Goal: Task Accomplishment & Management: Use online tool/utility

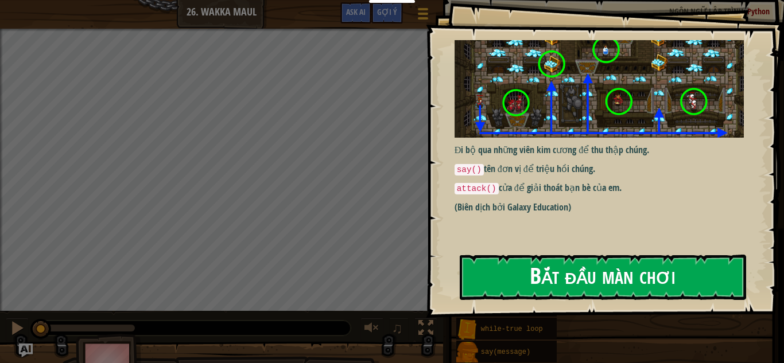
click at [528, 259] on button "Bắt đầu màn chơi" at bounding box center [603, 277] width 286 height 45
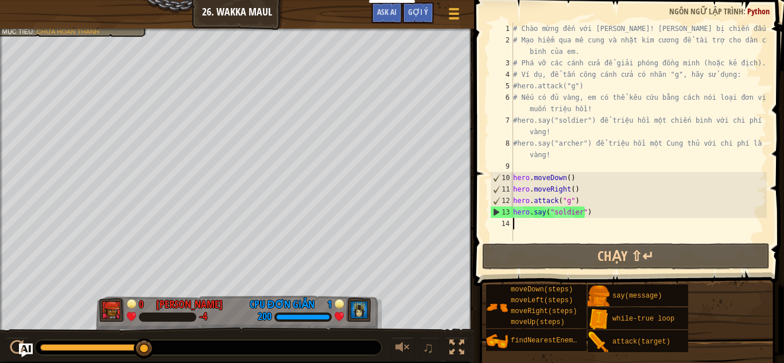
drag, startPoint x: 608, startPoint y: 211, endPoint x: 620, endPoint y: 210, distance: 12.7
click at [617, 211] on div "# Chào mừng đến với [PERSON_NAME]! [PERSON_NAME] bị chiến đấu! # Mạo hiểm qua m…" at bounding box center [639, 143] width 256 height 241
type textarea "hero.say("soldier")"
paste textarea
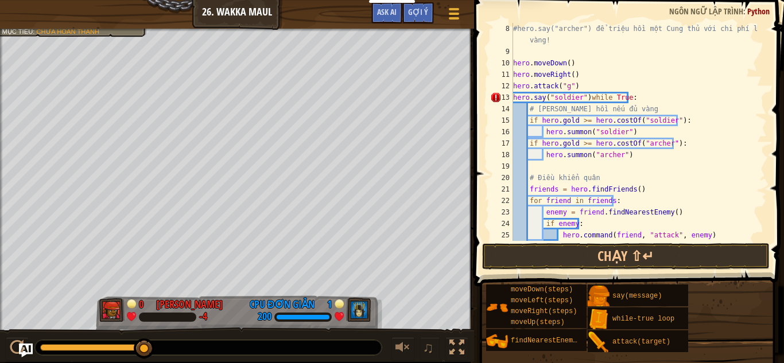
scroll to position [115, 0]
click at [629, 107] on div "#hero.say("archer") để triệu hồi một Cung thủ với chi phí là 25 vàng! hero . mo…" at bounding box center [634, 149] width 247 height 252
type textarea "#"
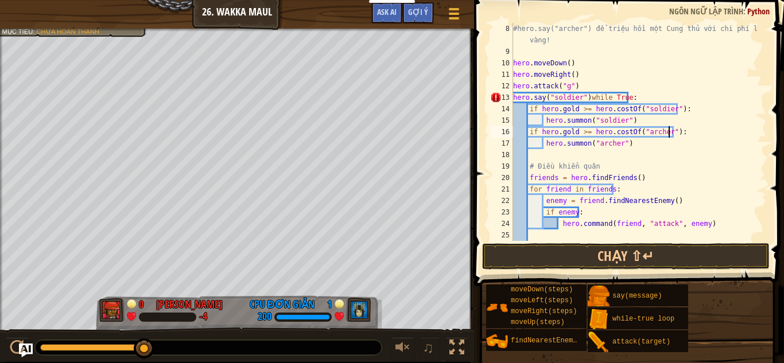
type textarea "hero.summon("archer")"
type textarea "#"
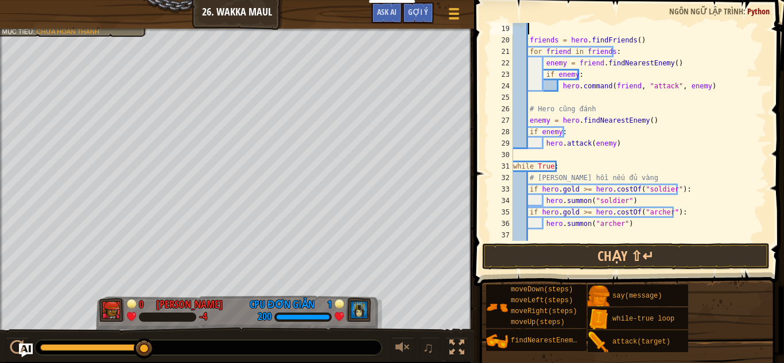
scroll to position [184, 0]
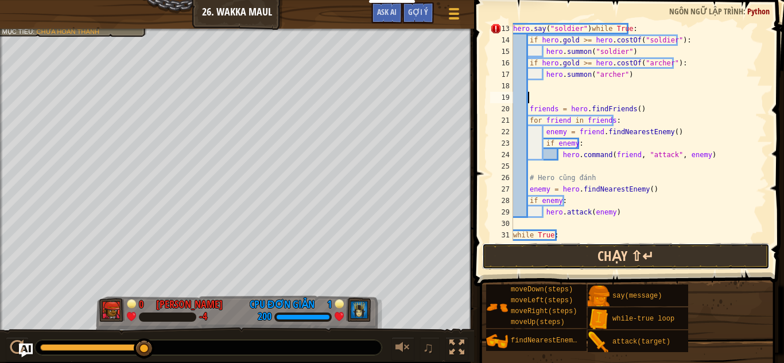
click at [614, 261] on button "Chạy ⇧↵" at bounding box center [625, 256] width 287 height 26
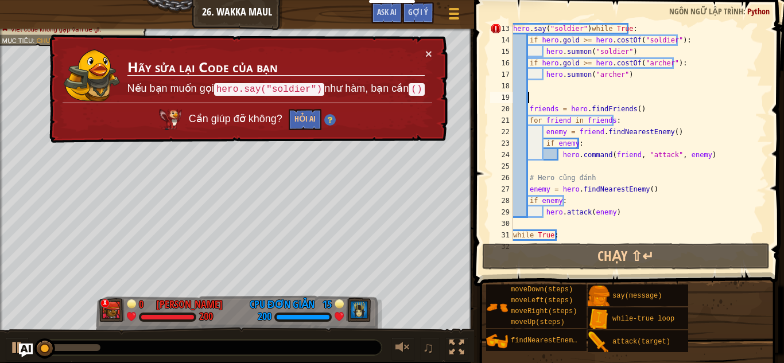
scroll to position [149, 0]
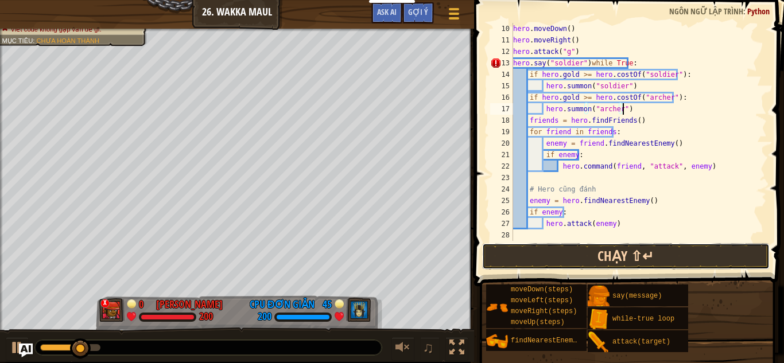
click at [604, 254] on button "Chạy ⇧↵" at bounding box center [625, 256] width 287 height 26
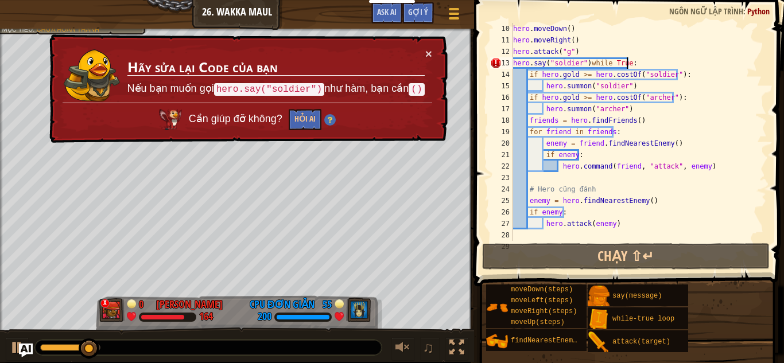
click at [627, 65] on div "hero . moveDown ( ) hero . moveRight ( ) hero . attack ( "g" ) hero . say ( "so…" at bounding box center [634, 143] width 247 height 241
click at [627, 62] on div "hero . moveDown ( ) hero . moveRight ( ) hero . attack ( "g" ) hero . say ( "so…" at bounding box center [634, 143] width 247 height 241
click at [650, 65] on div "hero . moveDown ( ) hero . moveRight ( ) hero . attack ( "g" ) hero . say ( "so…" at bounding box center [634, 143] width 247 height 241
click at [658, 134] on div "hero . moveDown ( ) hero . moveRight ( ) hero . attack ( "g" ) hero . say ( "so…" at bounding box center [634, 143] width 247 height 241
click at [706, 114] on div "hero . moveDown ( ) hero . moveRight ( ) hero . attack ( "g" ) hero . say ( "so…" at bounding box center [634, 143] width 247 height 241
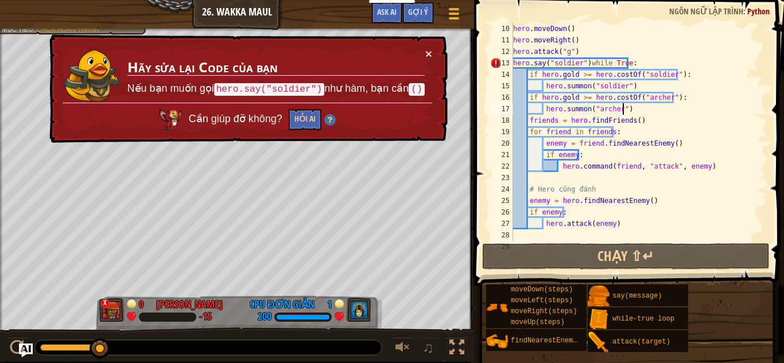
click at [691, 94] on div "hero . moveDown ( ) hero . moveRight ( ) hero . attack ( "g" ) hero . say ( "so…" at bounding box center [634, 143] width 247 height 241
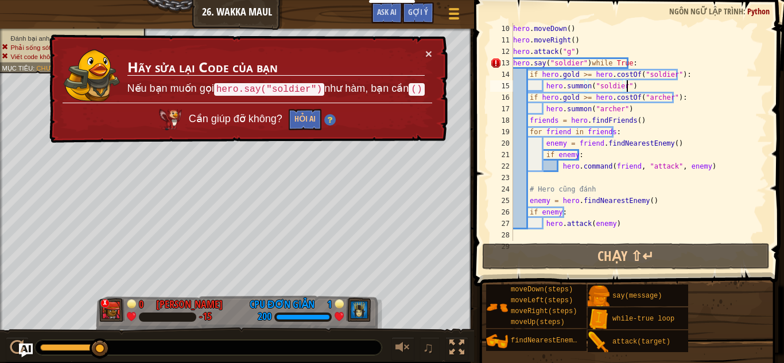
click at [689, 87] on div "hero . moveDown ( ) hero . moveRight ( ) hero . attack ( "g" ) hero . say ( "so…" at bounding box center [634, 143] width 247 height 241
click at [685, 72] on div "hero . moveDown ( ) hero . moveRight ( ) hero . attack ( "g" ) hero . say ( "so…" at bounding box center [634, 143] width 247 height 241
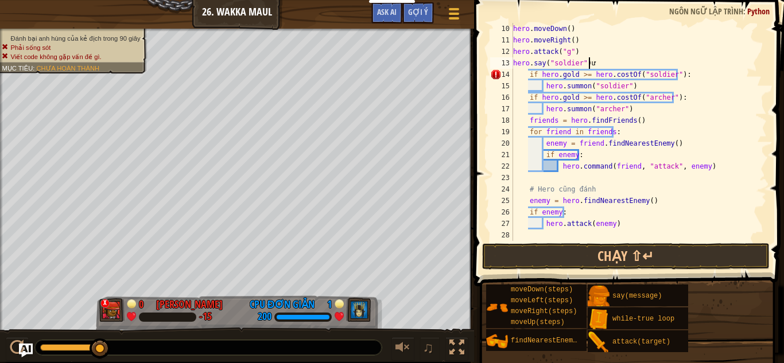
scroll to position [5, 6]
type textarea "hero.say("soldier")while"
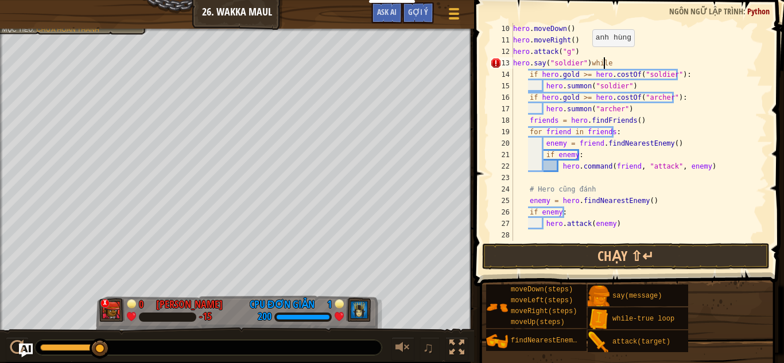
scroll to position [115, 0]
